Goal: Register for event/course

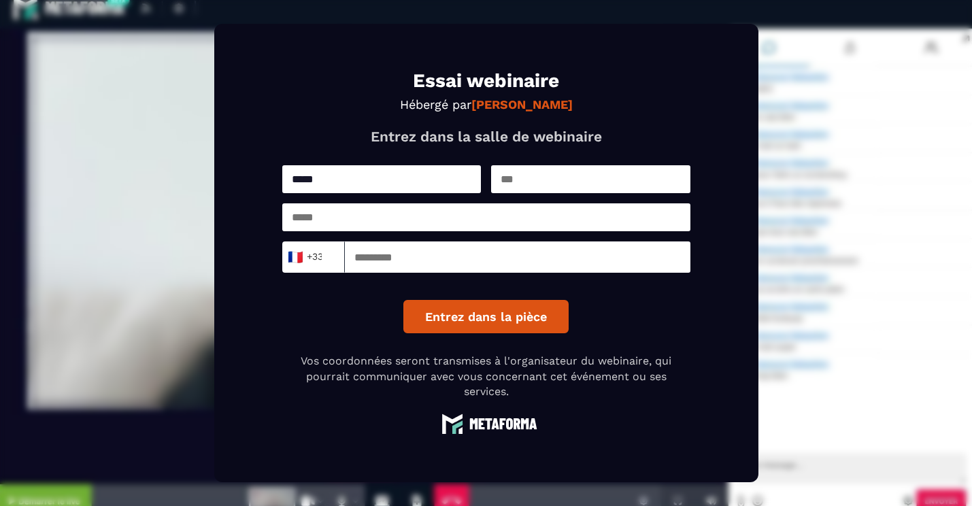
type input "*****"
type input "**********"
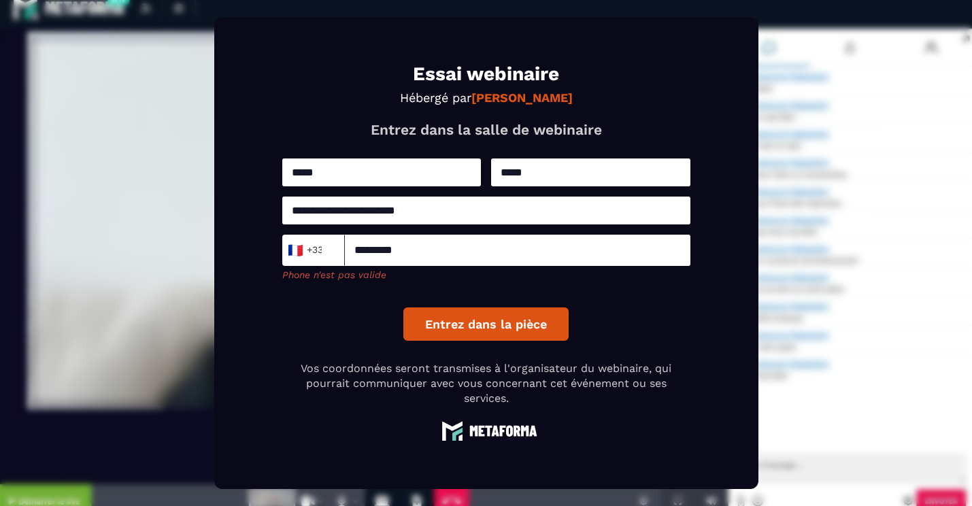
type input "*********"
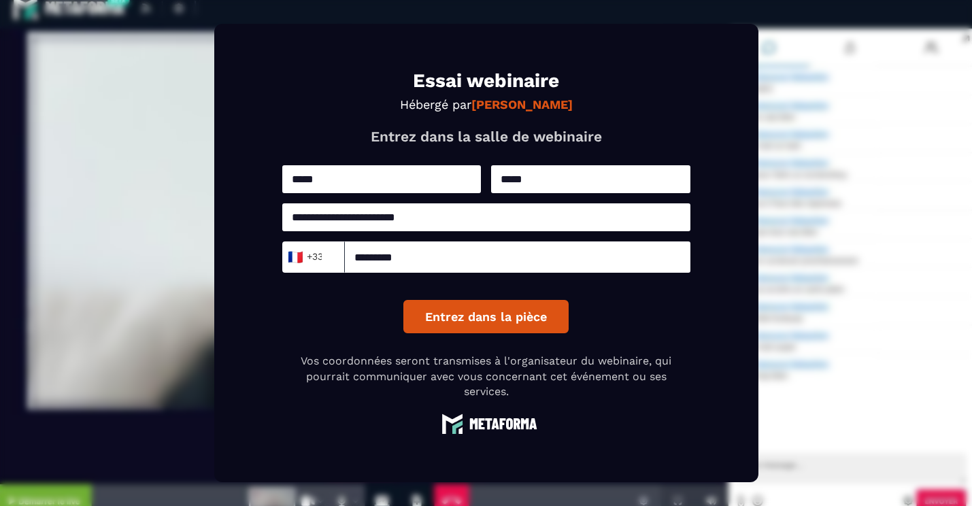
click at [473, 320] on button "Entrez dans la pièce" at bounding box center [485, 316] width 165 height 33
